Goal: Information Seeking & Learning: Check status

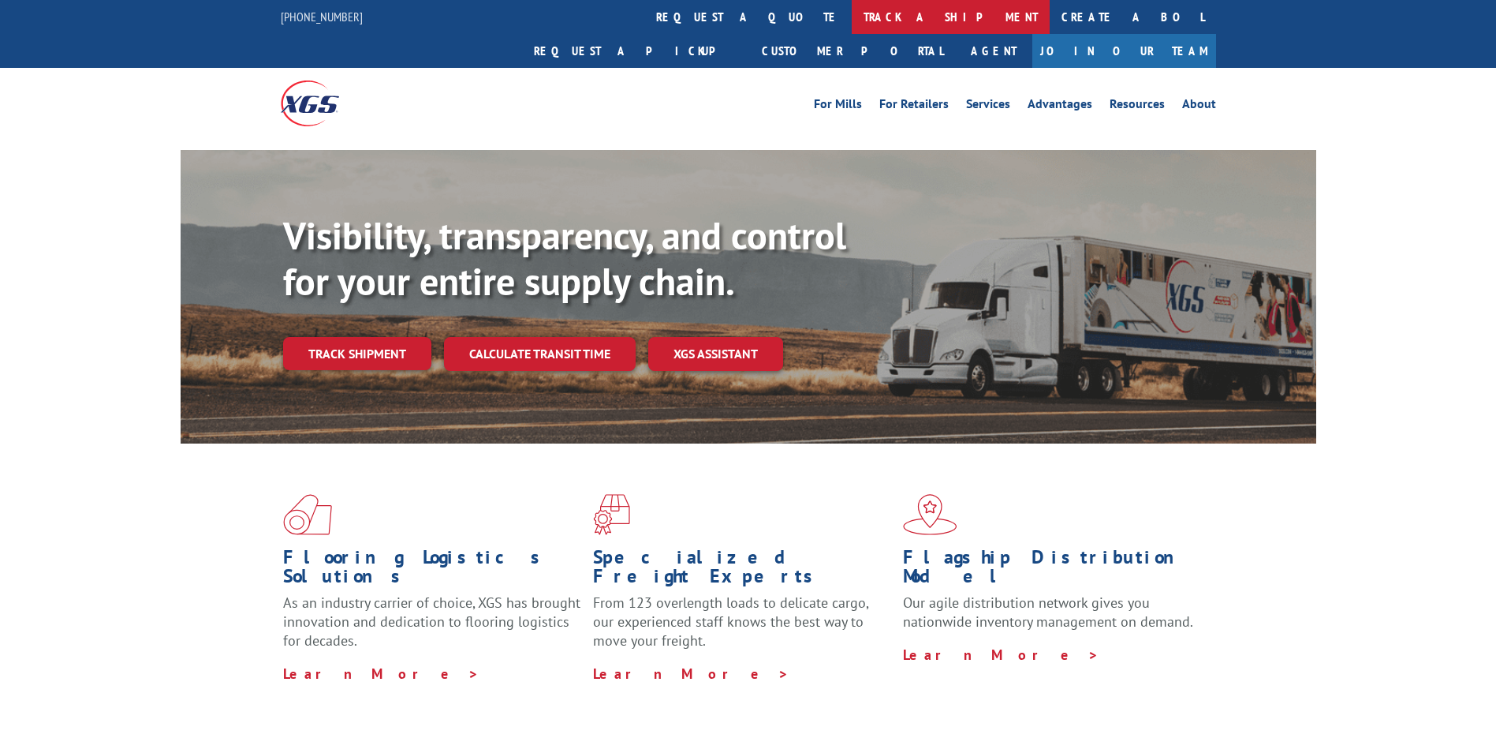
click at [852, 16] on link "track a shipment" at bounding box center [951, 17] width 198 height 34
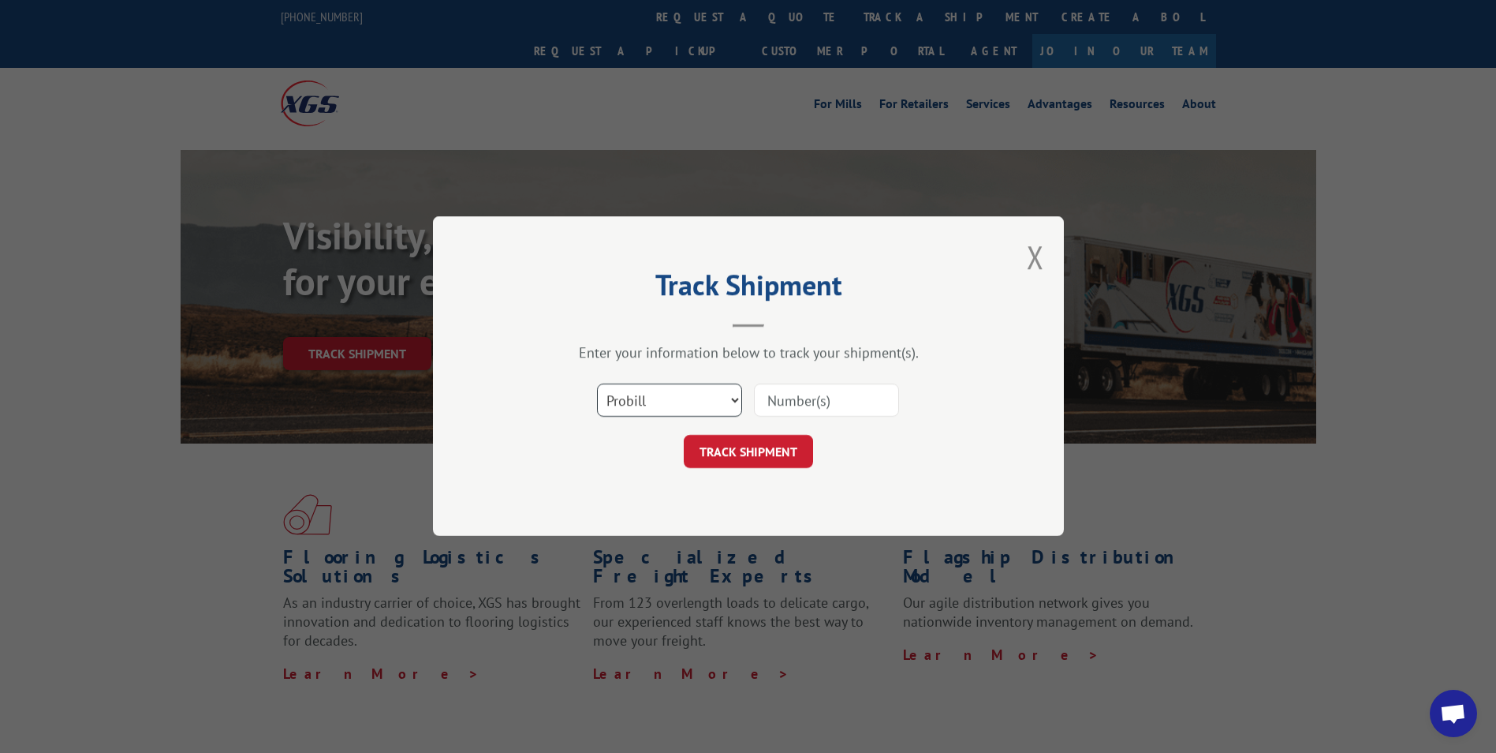
click at [668, 386] on select "Select category... Probill BOL PO" at bounding box center [669, 400] width 145 height 33
select select "bol"
click at [597, 384] on select "Select category... Probill BOL PO" at bounding box center [669, 400] width 145 height 33
click at [777, 408] on input at bounding box center [826, 400] width 145 height 33
type input "2854145"
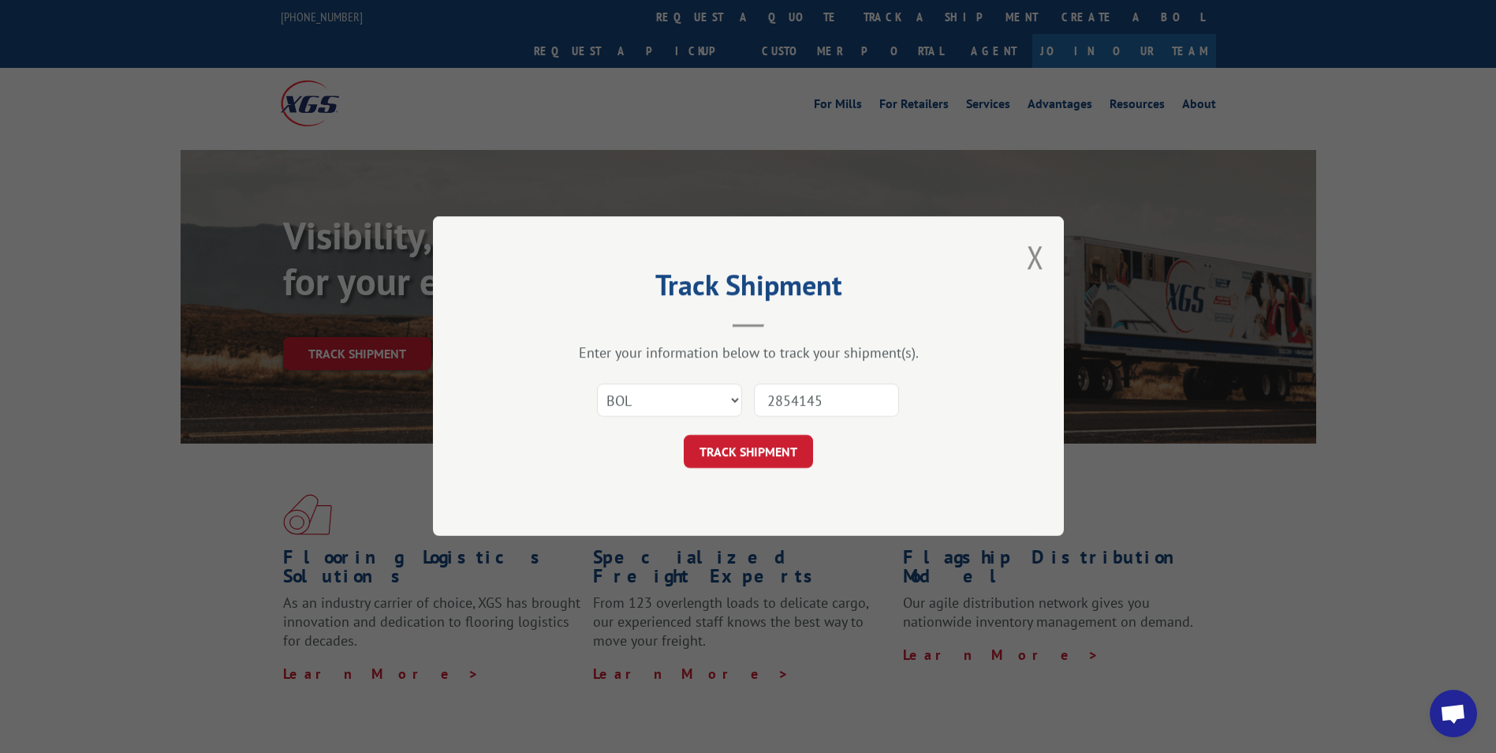
click button "TRACK SHIPMENT" at bounding box center [748, 451] width 129 height 33
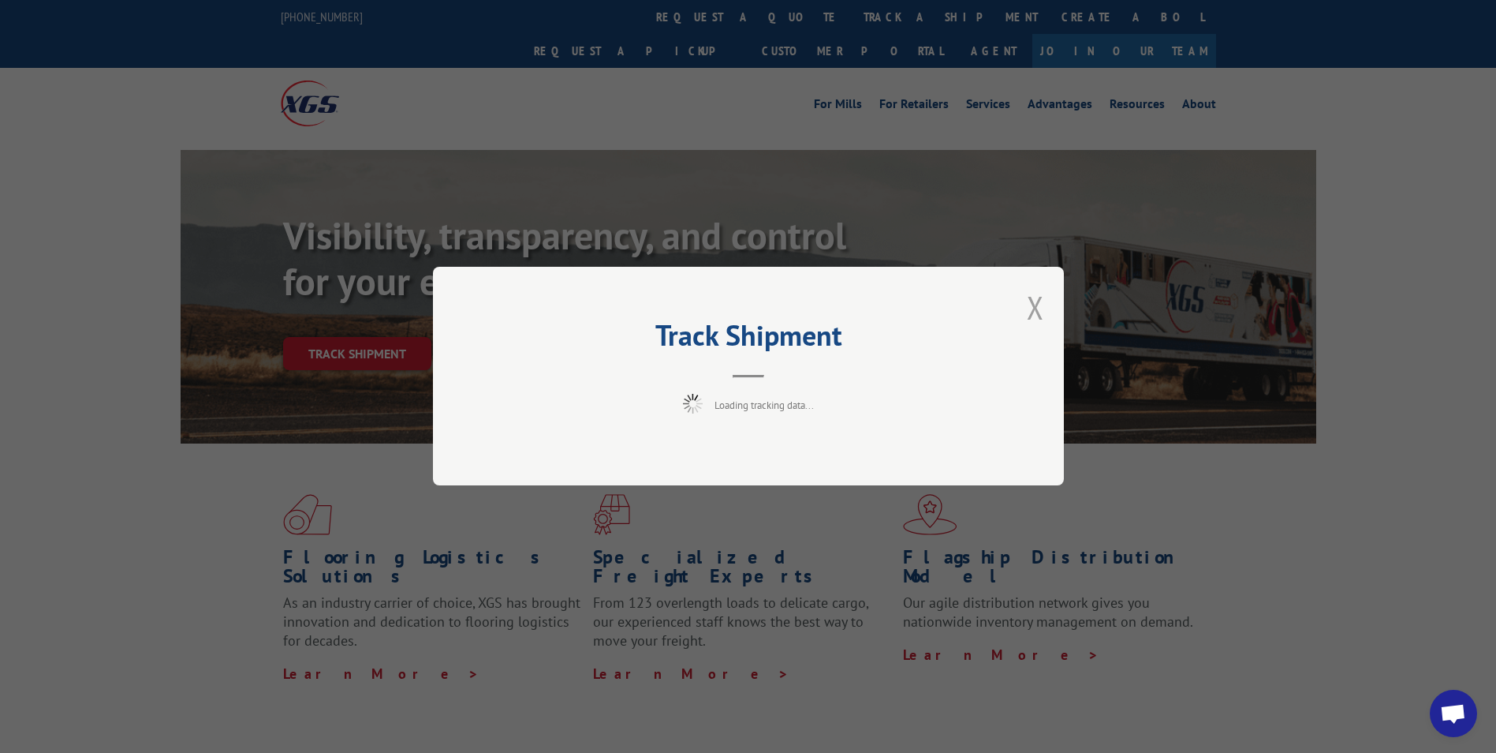
click at [1039, 311] on button "Close modal" at bounding box center [1035, 307] width 17 height 42
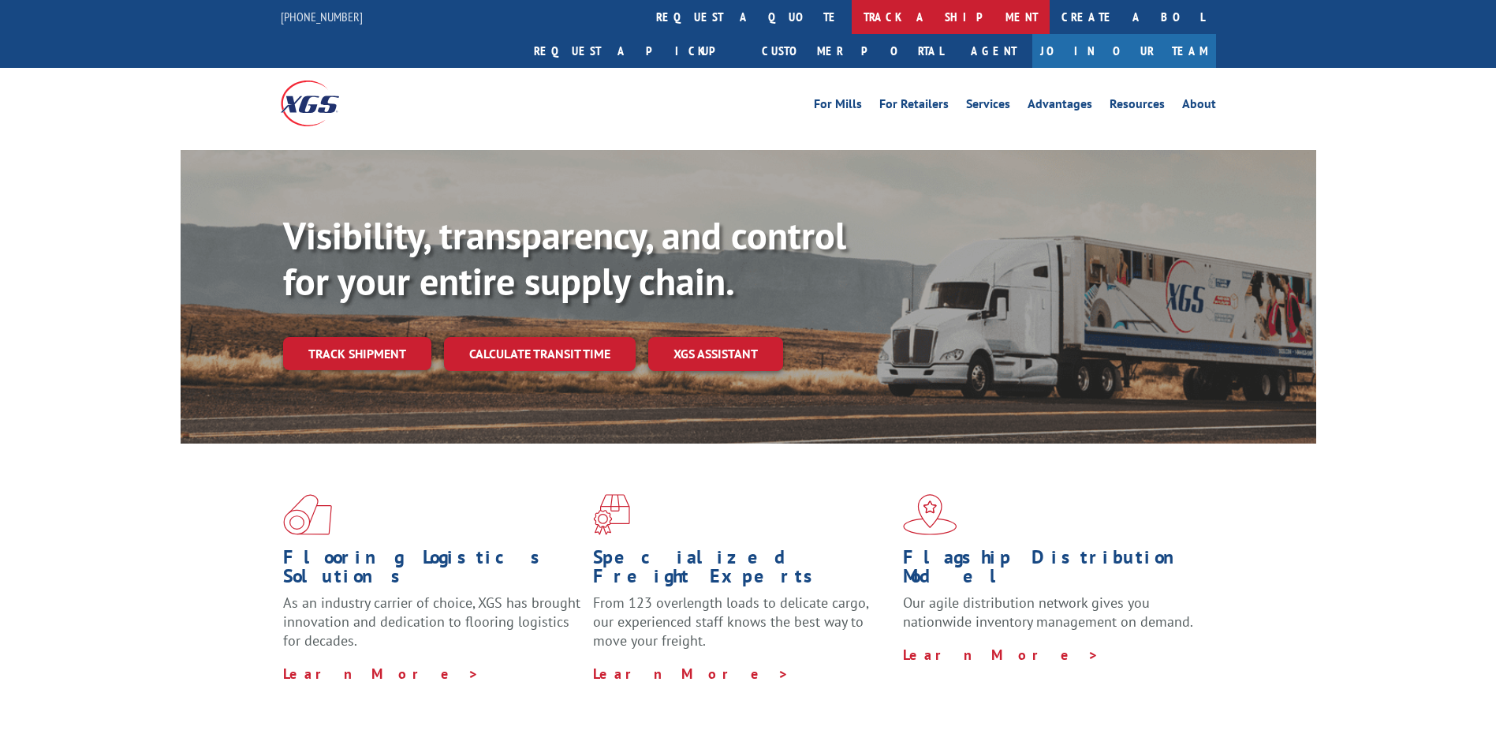
click at [852, 12] on link "track a shipment" at bounding box center [951, 17] width 198 height 34
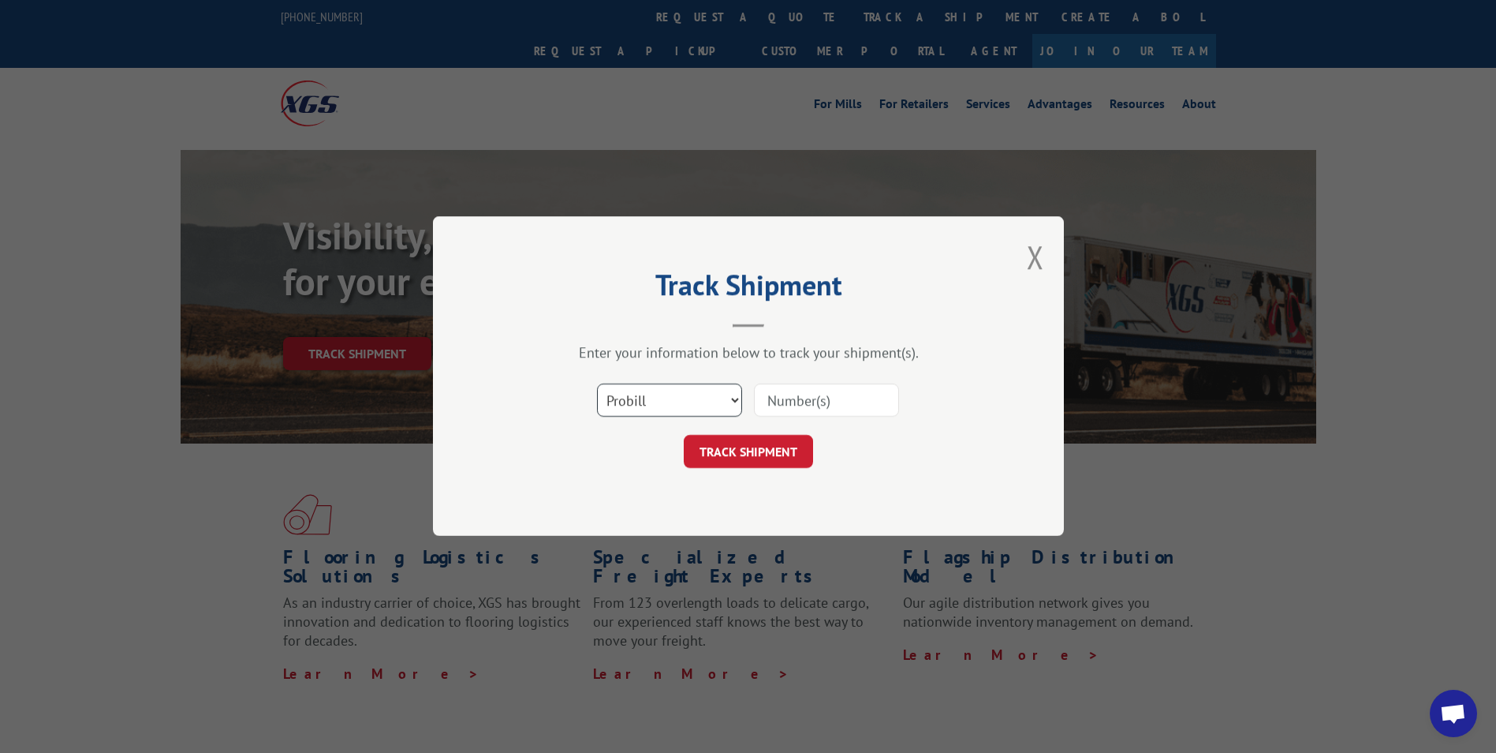
drag, startPoint x: 664, startPoint y: 406, endPoint x: 662, endPoint y: 414, distance: 8.2
click at [664, 406] on select "Select category... Probill BOL PO" at bounding box center [669, 400] width 145 height 33
select select "bol"
click at [597, 384] on select "Select category... Probill BOL PO" at bounding box center [669, 400] width 145 height 33
click at [846, 390] on input at bounding box center [826, 400] width 145 height 33
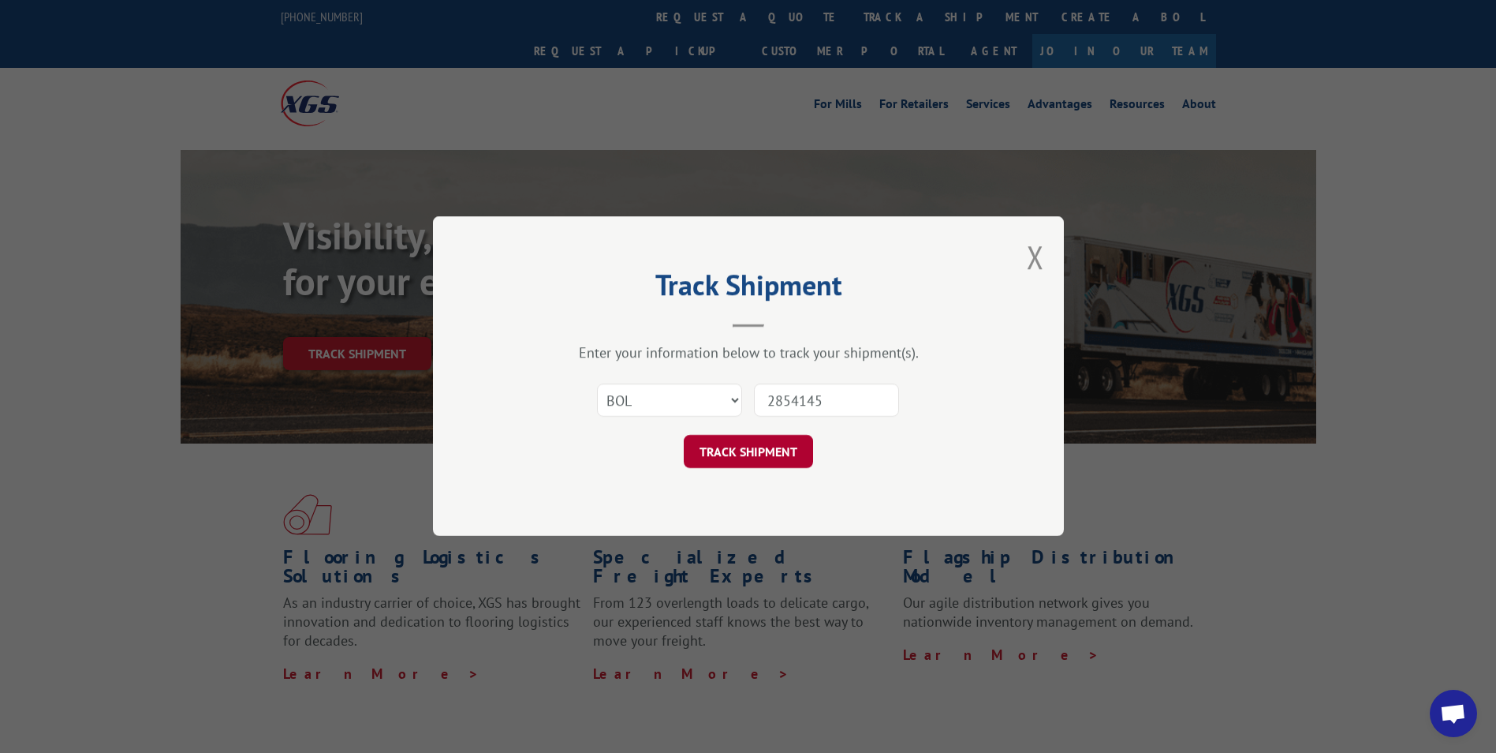
type input "2854145"
click at [785, 438] on button "TRACK SHIPMENT" at bounding box center [748, 451] width 129 height 33
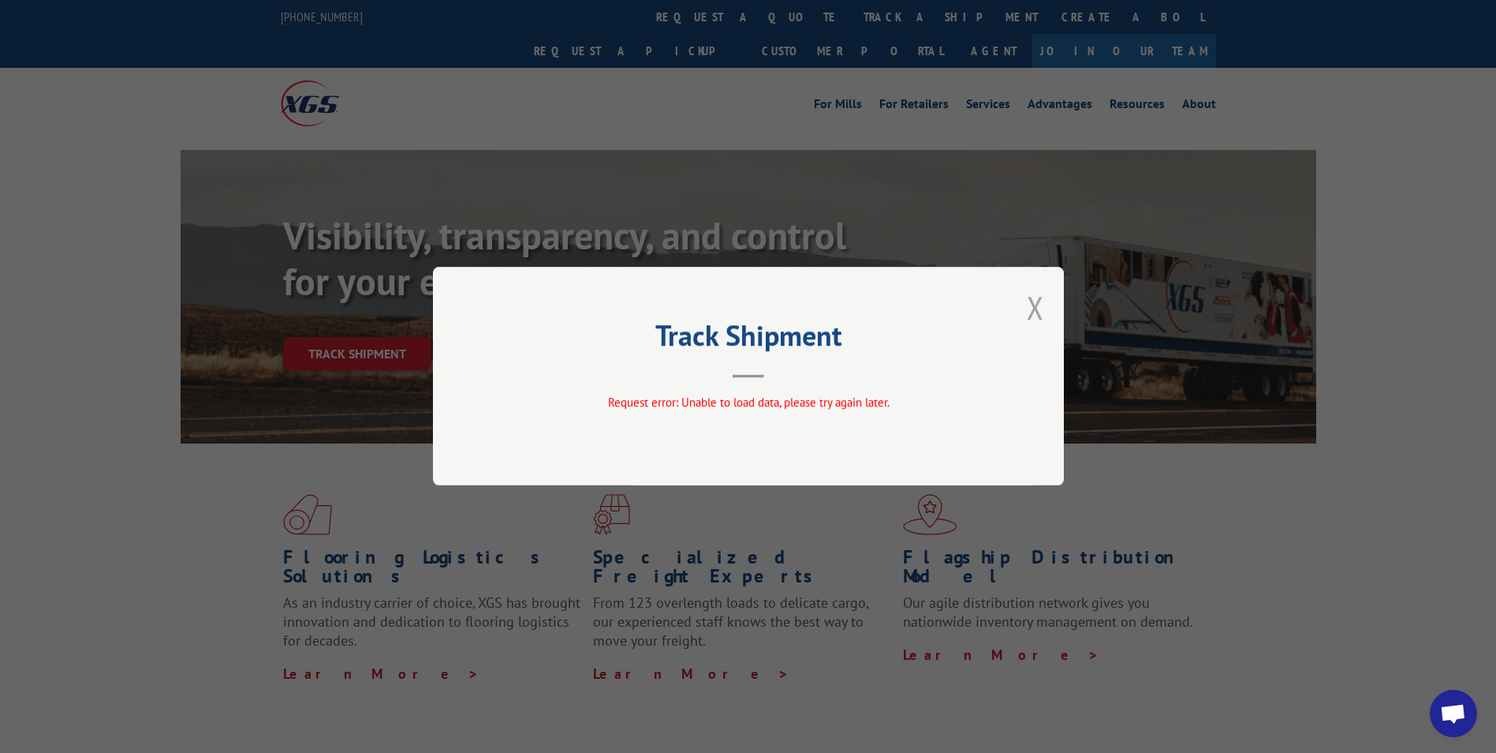
click at [1031, 312] on button "Close modal" at bounding box center [1035, 307] width 17 height 42
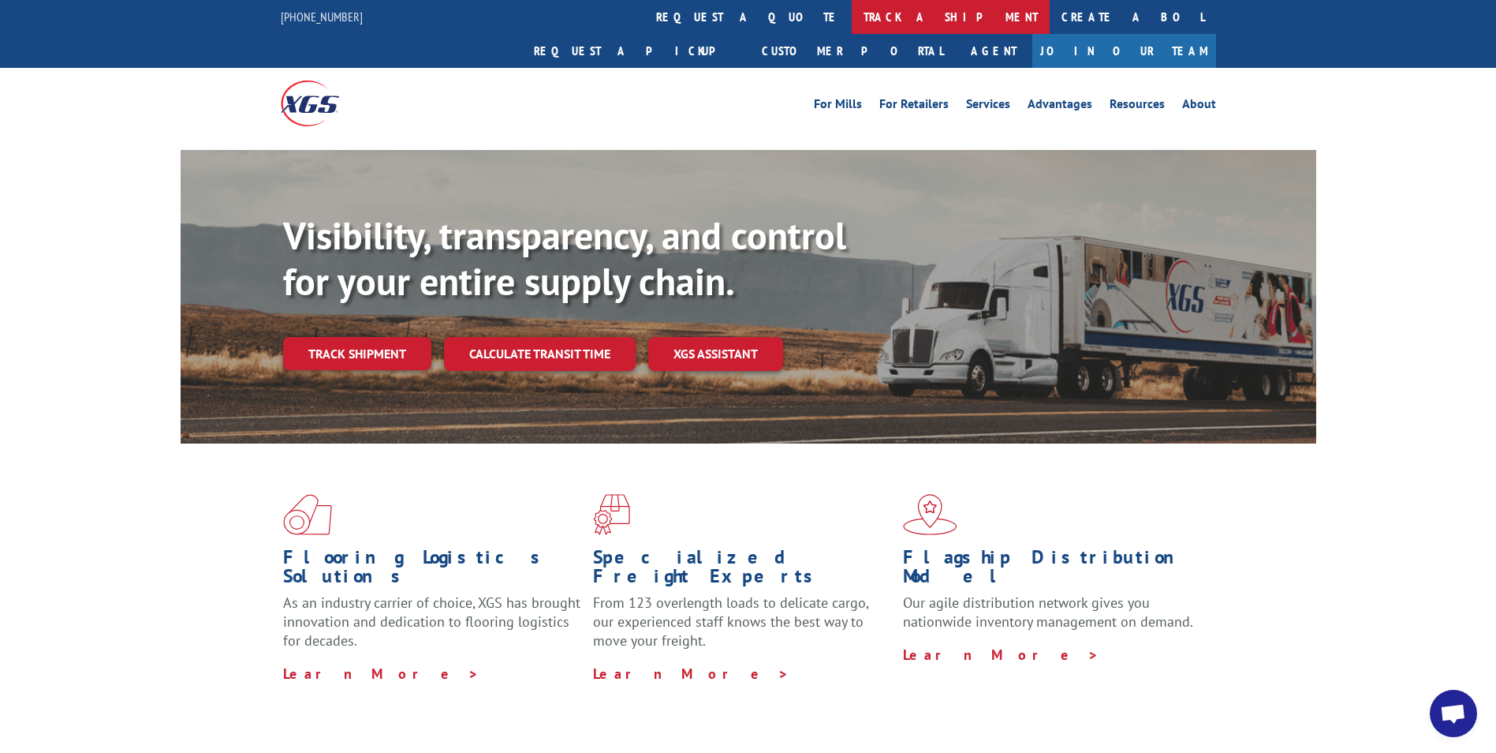
click at [852, 31] on link "track a shipment" at bounding box center [951, 17] width 198 height 34
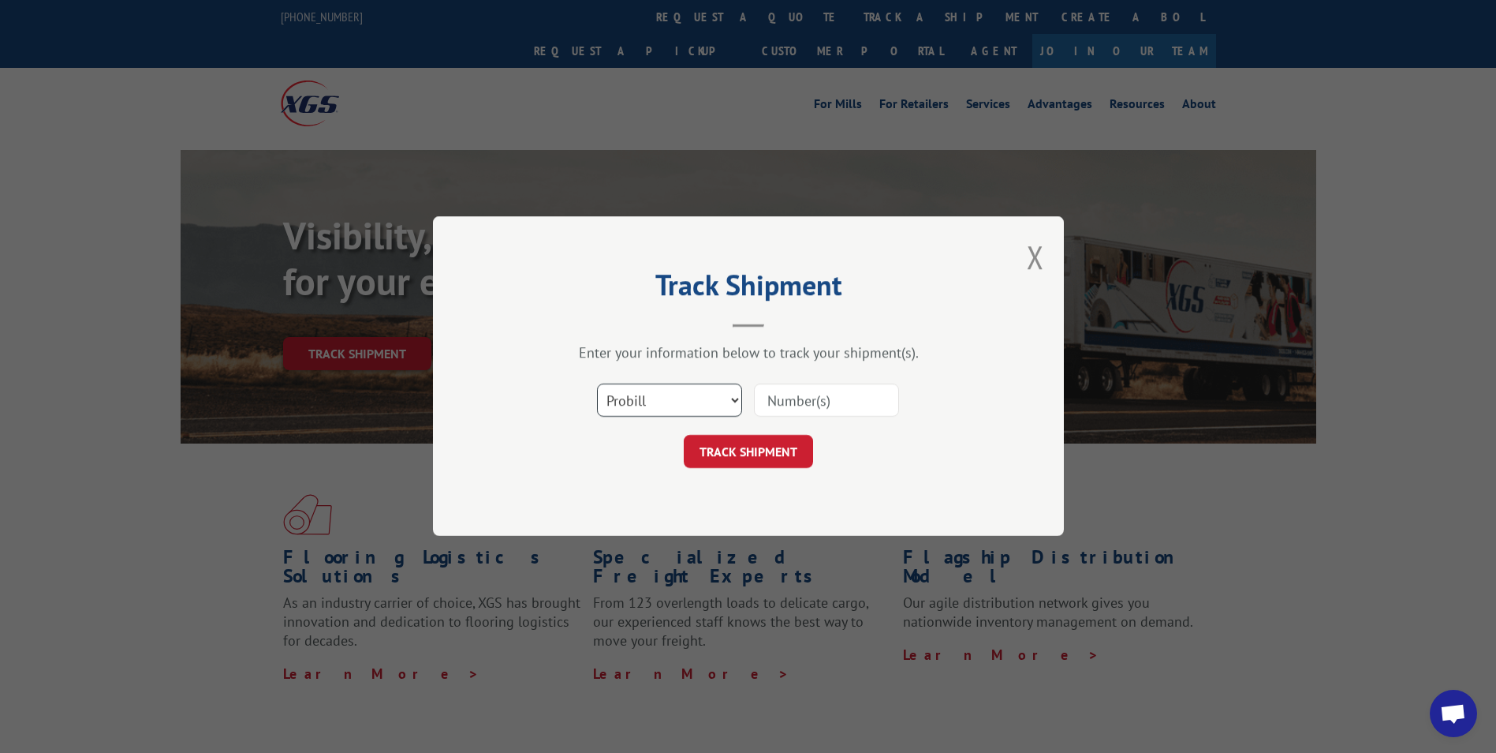
drag, startPoint x: 679, startPoint y: 394, endPoint x: 679, endPoint y: 405, distance: 11.0
click at [679, 394] on select "Select category... Probill BOL PO" at bounding box center [669, 400] width 145 height 33
select select "bol"
click at [597, 384] on select "Select category... Probill BOL PO" at bounding box center [669, 400] width 145 height 33
click at [820, 392] on input at bounding box center [826, 400] width 145 height 33
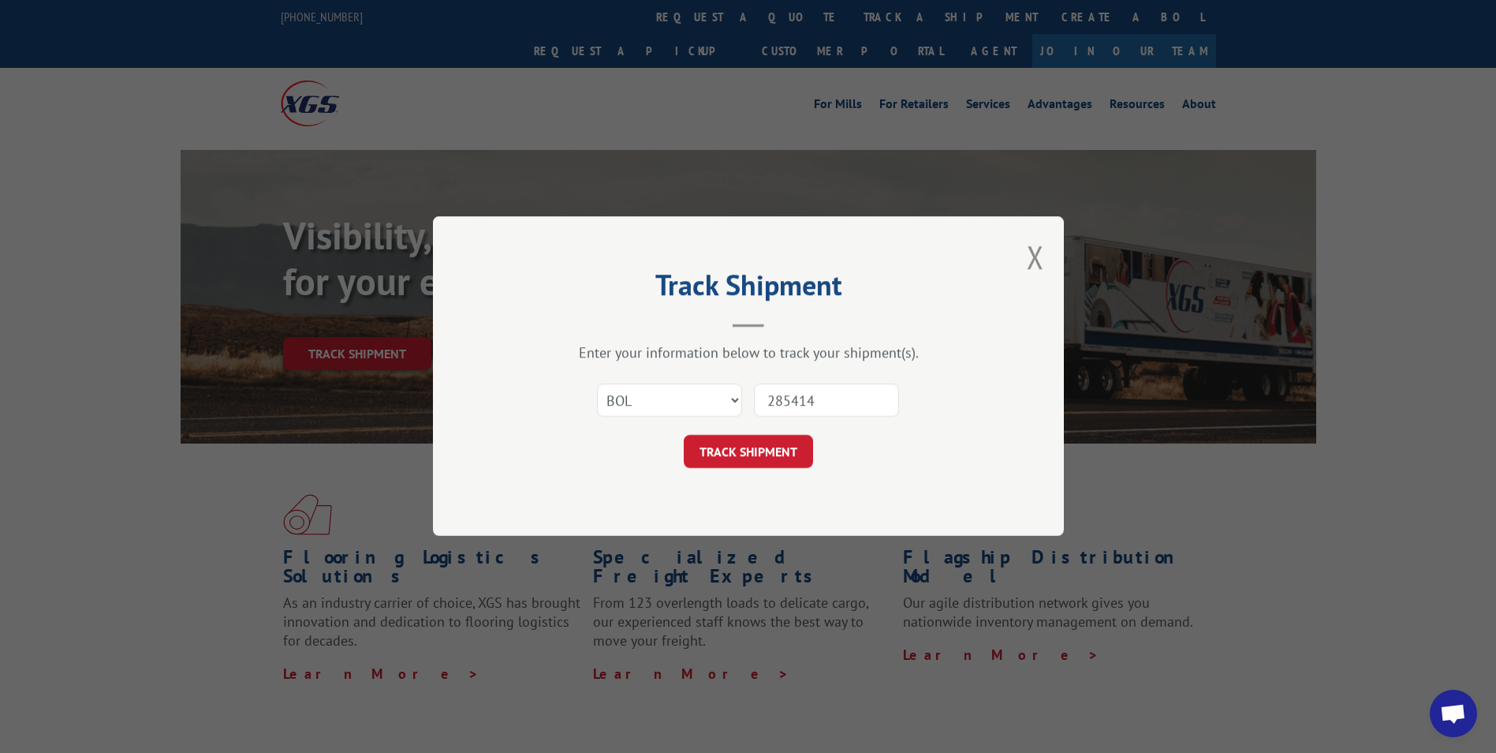
type input "2854145"
click button "TRACK SHIPMENT" at bounding box center [748, 451] width 129 height 33
